Goal: Task Accomplishment & Management: Manage account settings

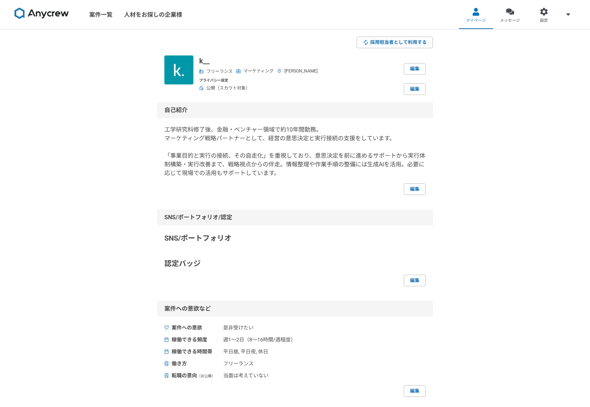
scroll to position [0, 0]
click at [414, 189] on link "編集" at bounding box center [415, 189] width 22 height 12
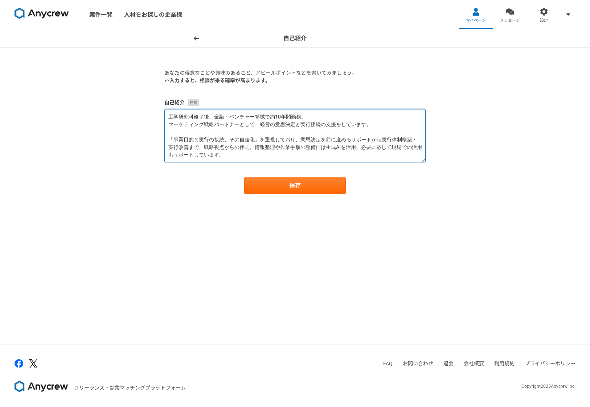
drag, startPoint x: 219, startPoint y: 156, endPoint x: 167, endPoint y: 139, distance: 54.8
click at [167, 139] on textarea "工学研究科修了後、金融・ベンチャー領域で約10年間勤務。 マーケティング戦略パートナーとして、経営の意思決定と実行接続の支援をしています。 「事業目的と実行の…" at bounding box center [294, 135] width 261 height 53
paste textarea "[GEOGRAPHIC_DATA]工学研究科修了後、金融・ベンチャー領域で約10年間勤務し、マーケティング戦略パートナーとして、経営の意思決定と実行接続の支援…"
drag, startPoint x: 167, startPoint y: 139, endPoint x: 164, endPoint y: 118, distance: 20.8
click at [164, 118] on textarea "工学研究科修了後、金融・ベンチャー領域で約10年間勤務。 マーケティング戦略パートナーとして、経営の意思決定と実行接続の支援をしています。 [GEOGRAPH…" at bounding box center [294, 135] width 261 height 53
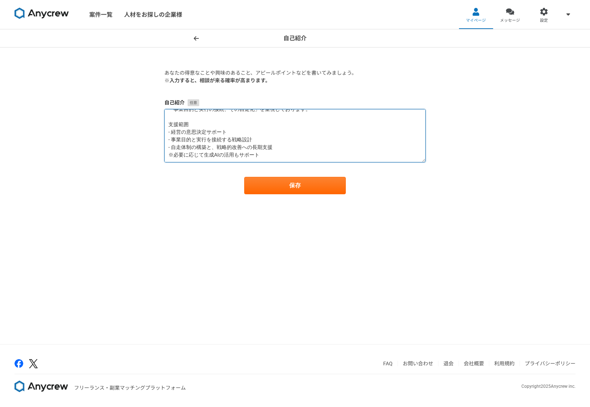
scroll to position [38, 0]
type textarea "[GEOGRAPHIC_DATA]工学研究科修了後、金融・ベンチャー領域で約10年間勤務し、マーケティング戦略パートナーとして、経営の意思決定と実行接続の支援…"
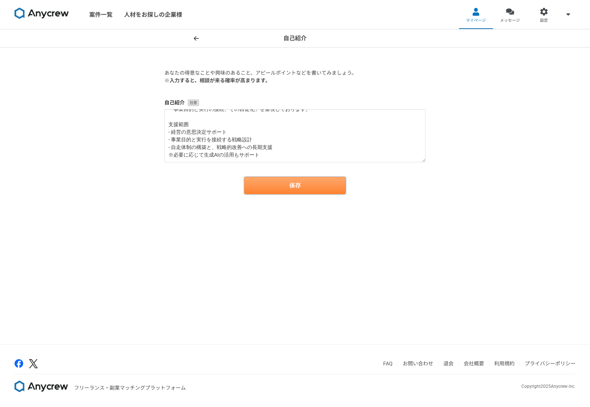
click at [294, 187] on button "保存" at bounding box center [295, 185] width 102 height 17
